Goal: Task Accomplishment & Management: Complete application form

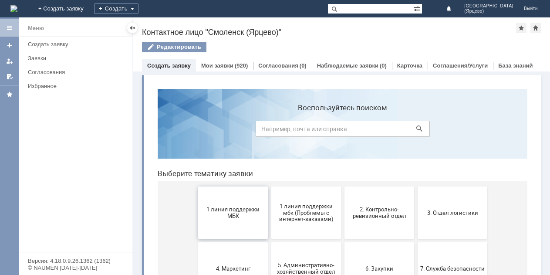
click at [233, 218] on span "1 линия поддержки МБК" at bounding box center [233, 212] width 64 height 13
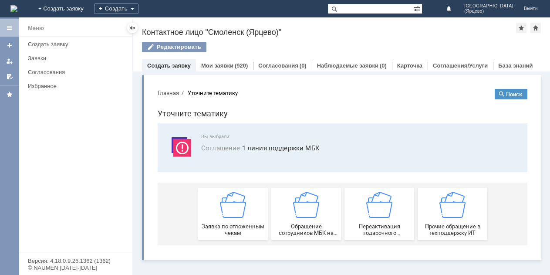
click at [233, 218] on img at bounding box center [233, 205] width 26 height 26
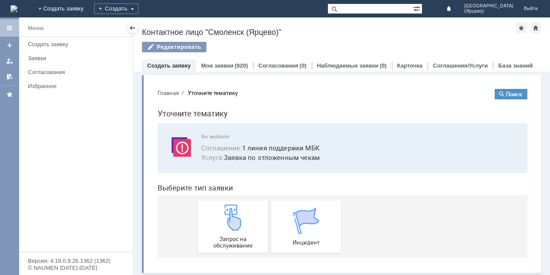
click at [233, 218] on img at bounding box center [233, 217] width 26 height 26
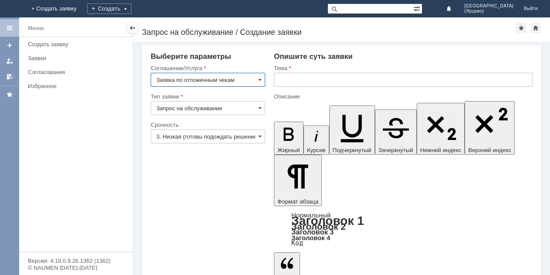
click at [237, 139] on input "3. Низкая (готовы подождать решение)" at bounding box center [208, 136] width 115 height 14
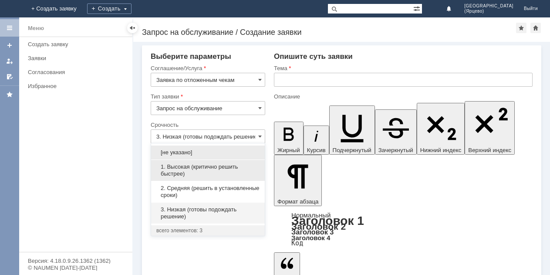
click at [213, 168] on span "1. Высокая (критично решить быстрее)" at bounding box center [207, 170] width 103 height 14
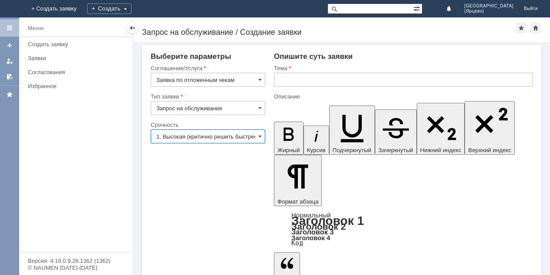
type input "1. Высокая (критично решить быстрее)"
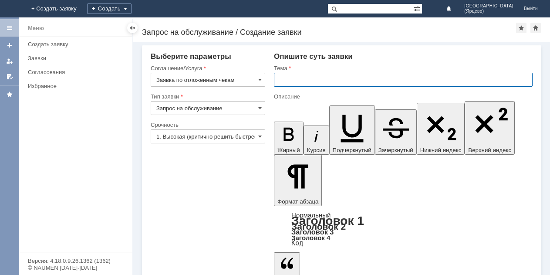
click at [310, 79] on input "text" at bounding box center [403, 80] width 259 height 14
type input "просьба удалить отложенный чек"
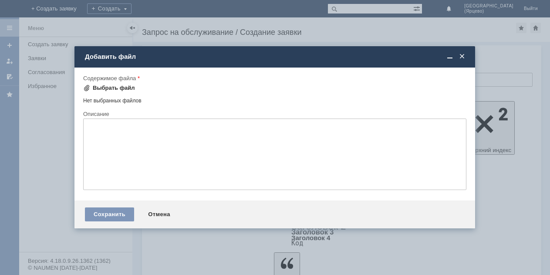
click at [88, 85] on span at bounding box center [86, 87] width 7 height 7
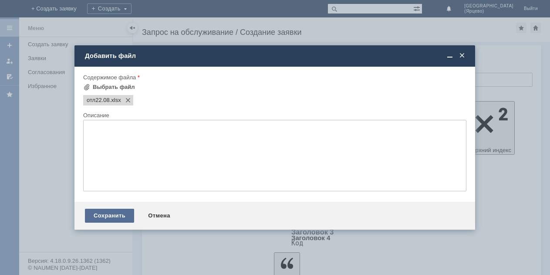
click at [104, 215] on div "Сохранить" at bounding box center [109, 216] width 49 height 14
